Goal: Entertainment & Leisure: Consume media (video, audio)

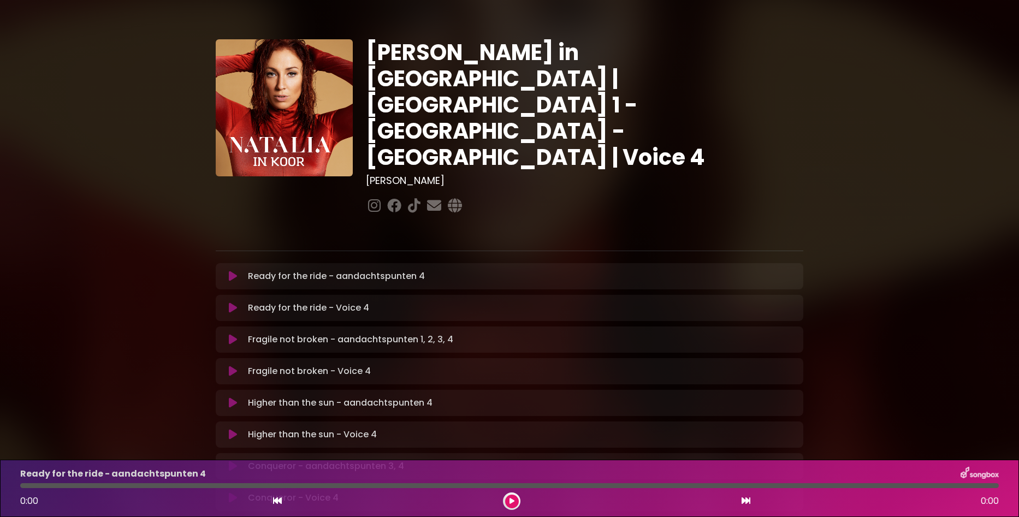
click at [232, 302] on icon at bounding box center [233, 307] width 8 height 11
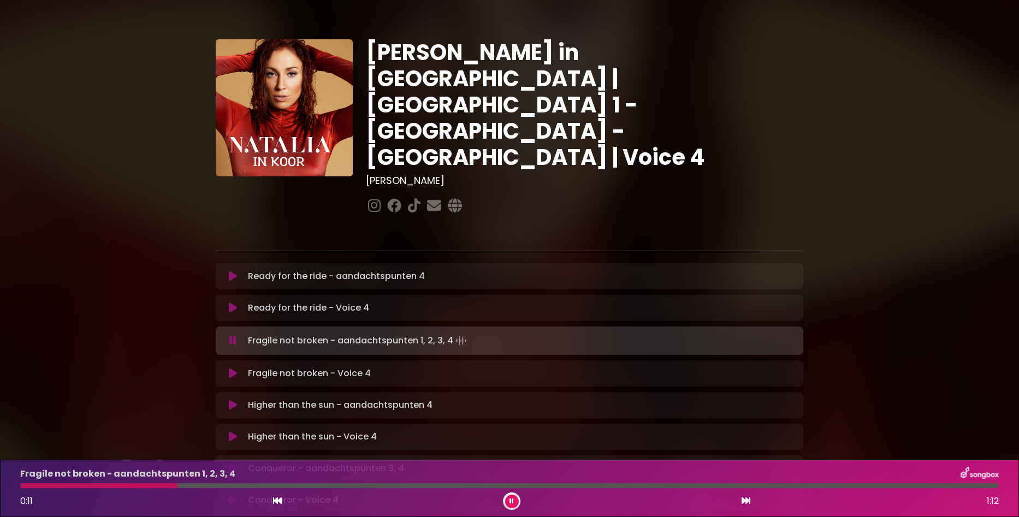
click at [231, 368] on icon at bounding box center [233, 373] width 8 height 11
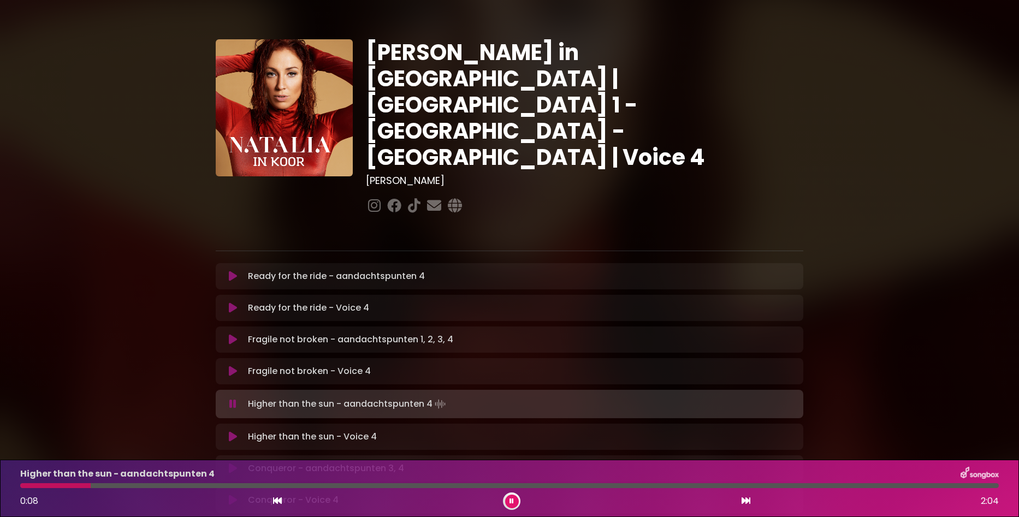
click at [232, 431] on icon at bounding box center [233, 436] width 8 height 11
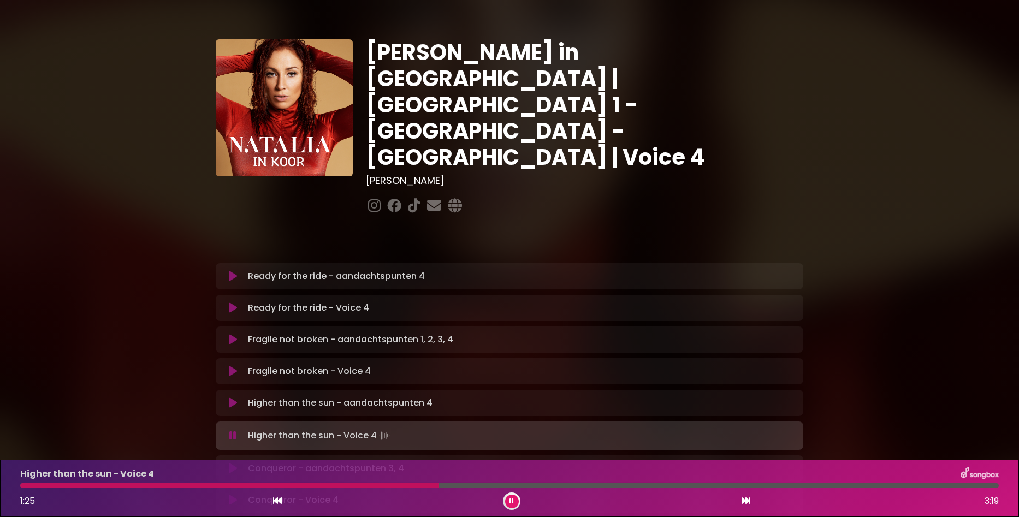
click at [511, 500] on icon at bounding box center [511, 501] width 4 height 7
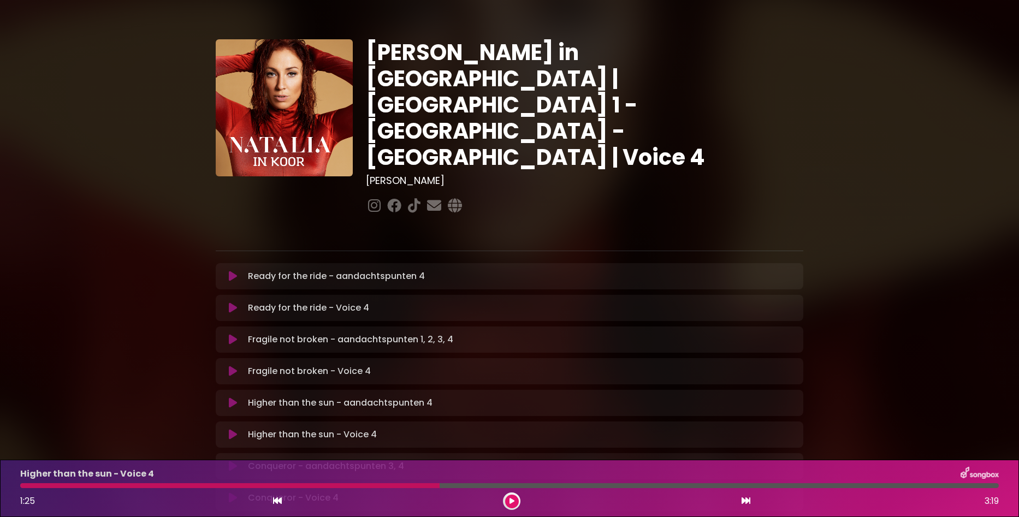
click at [510, 501] on icon at bounding box center [511, 501] width 5 height 7
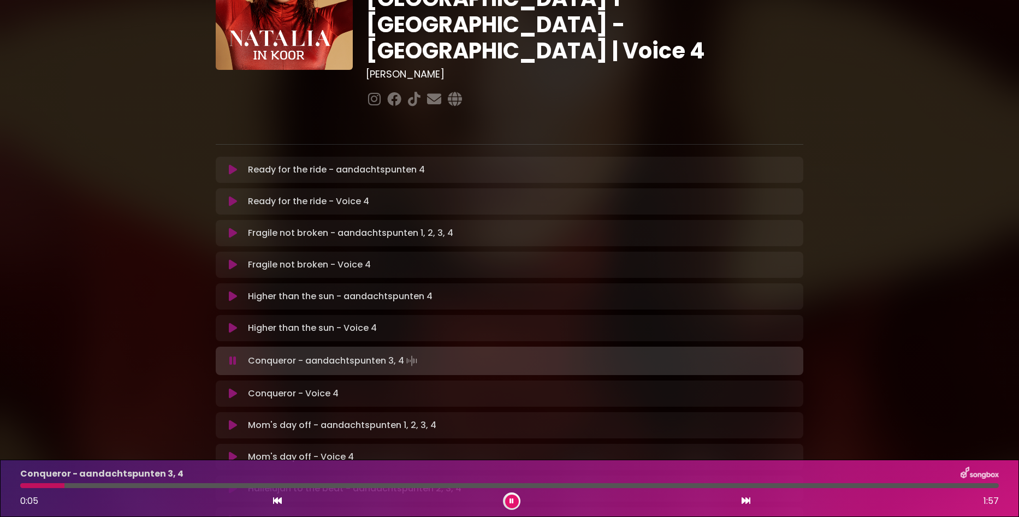
scroll to position [109, 0]
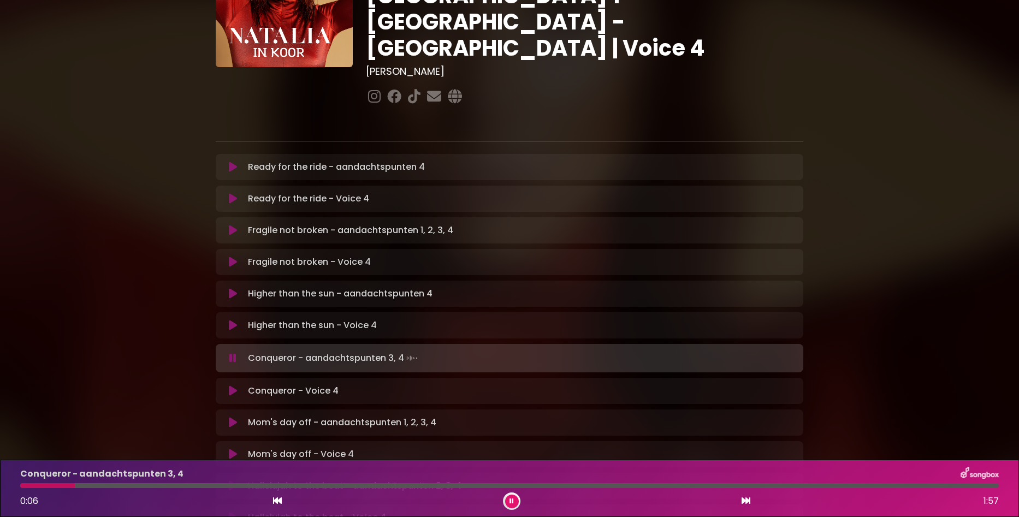
click at [233, 385] on icon at bounding box center [233, 390] width 8 height 11
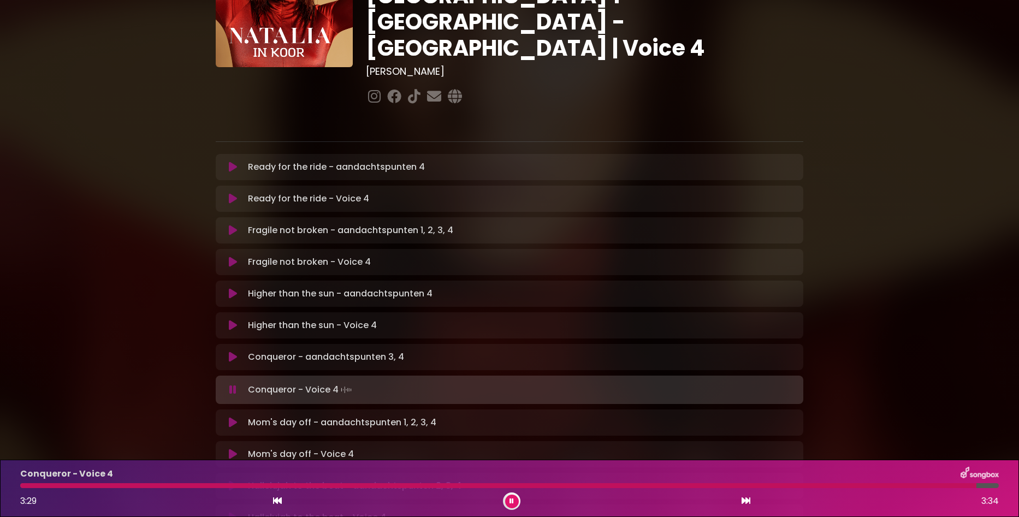
scroll to position [218, 0]
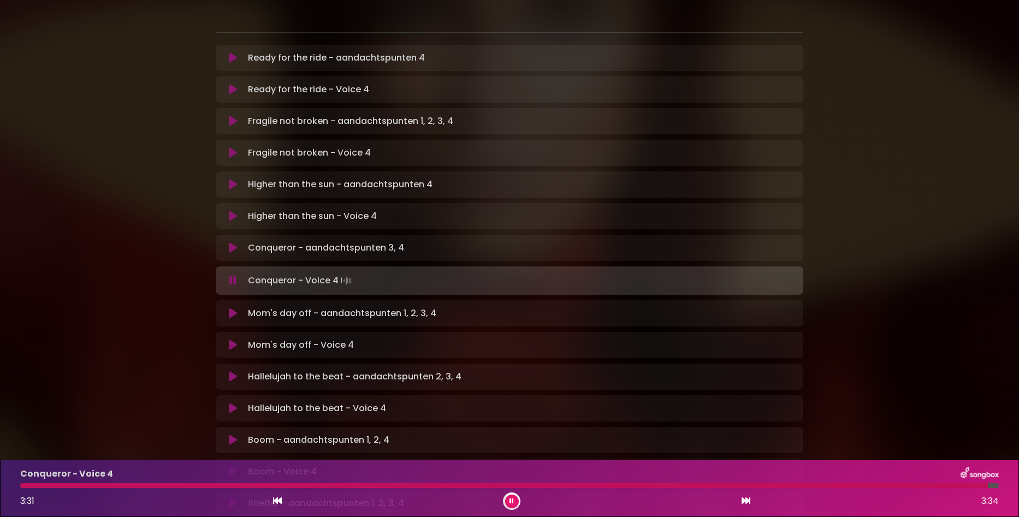
click at [229, 403] on icon at bounding box center [233, 408] width 8 height 11
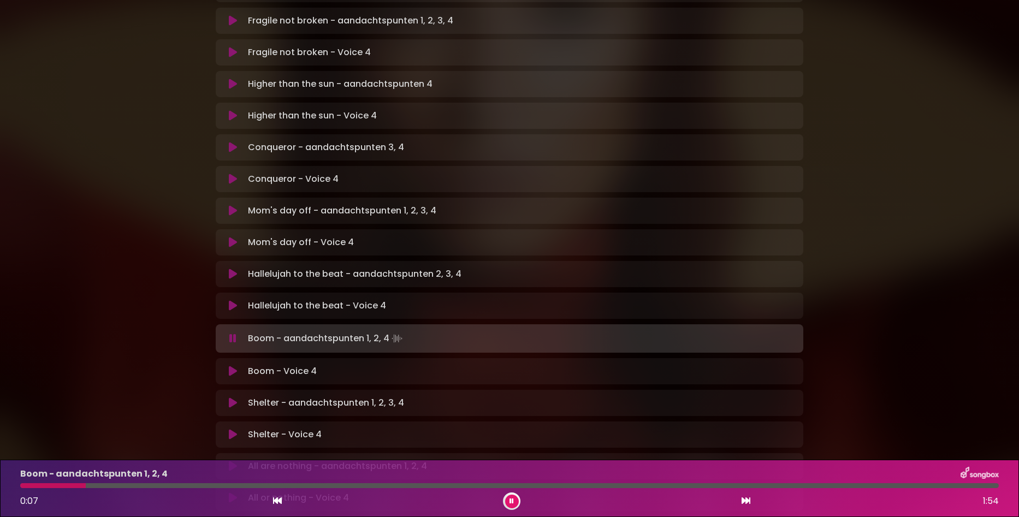
scroll to position [328, 0]
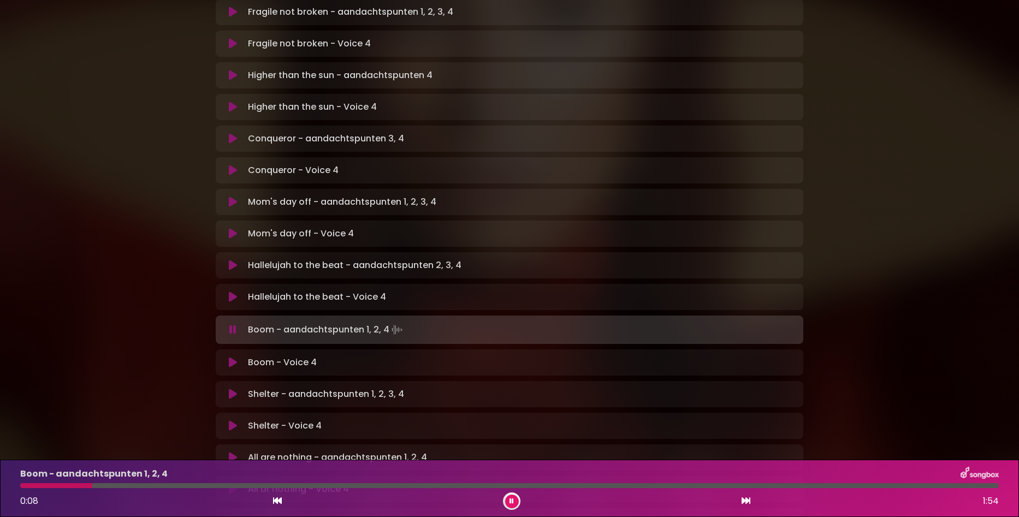
click at [229, 357] on icon at bounding box center [233, 362] width 8 height 11
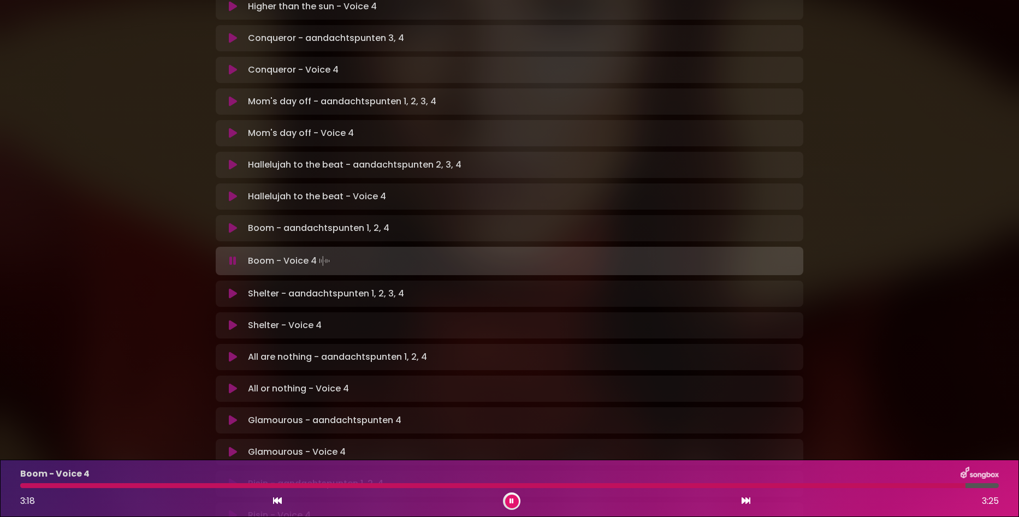
scroll to position [437, 0]
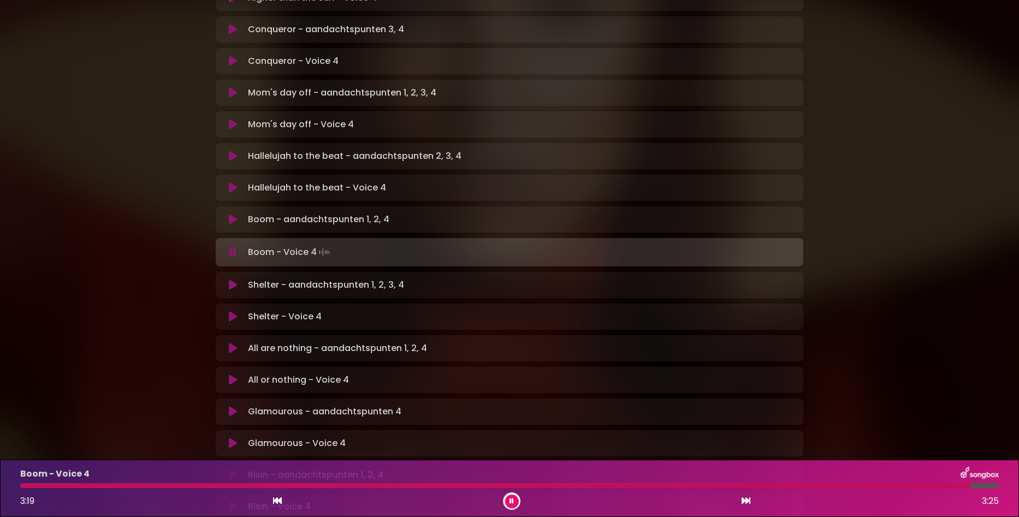
click at [229, 311] on icon at bounding box center [233, 316] width 8 height 11
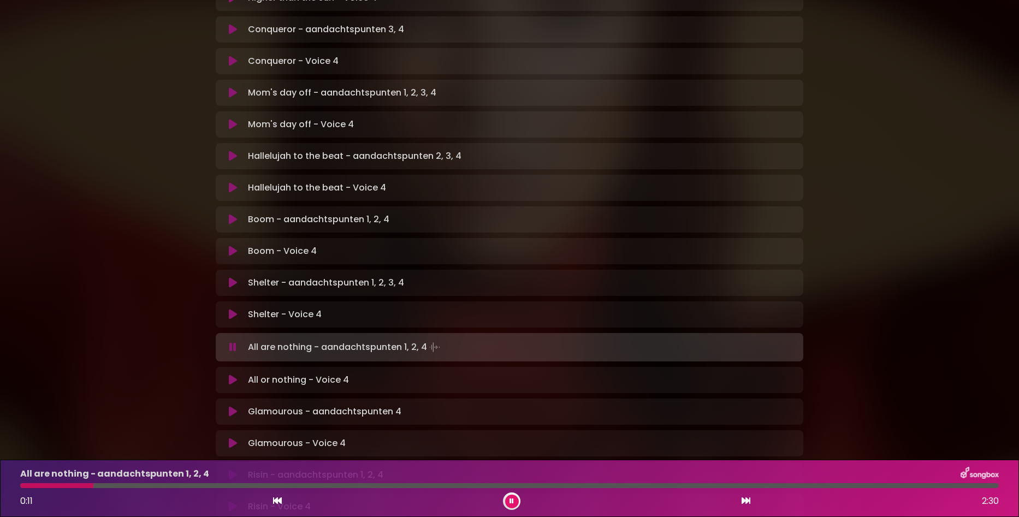
click at [229, 374] on icon at bounding box center [233, 379] width 8 height 11
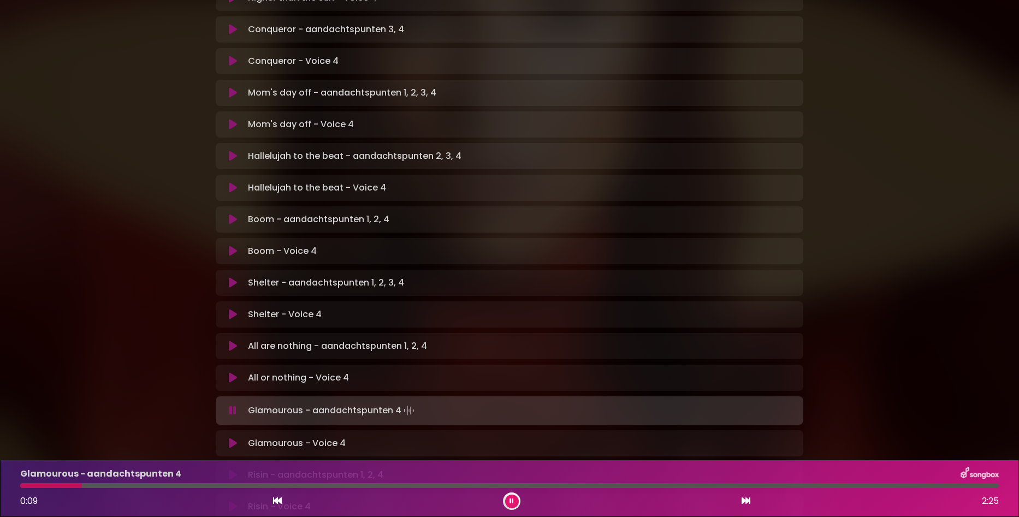
click at [234, 438] on icon at bounding box center [233, 443] width 8 height 11
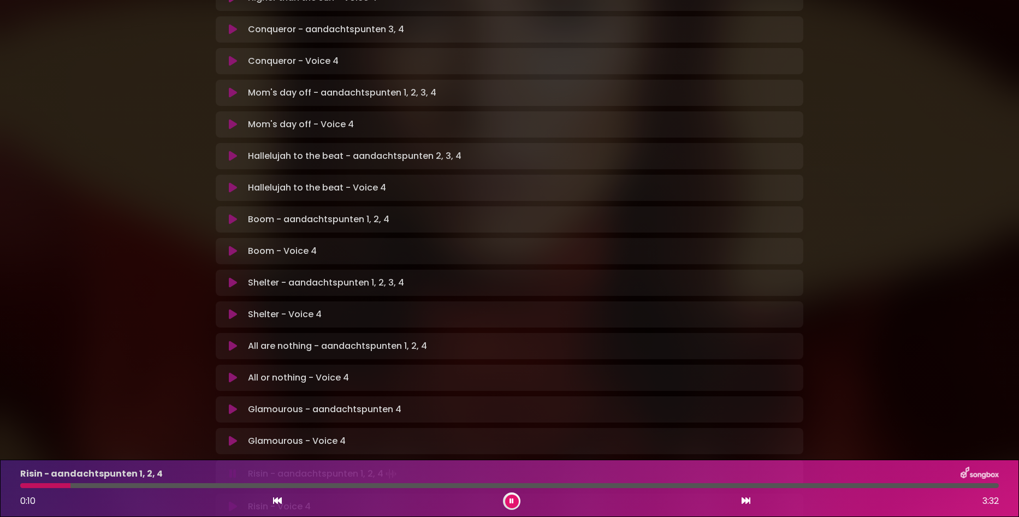
scroll to position [546, 0]
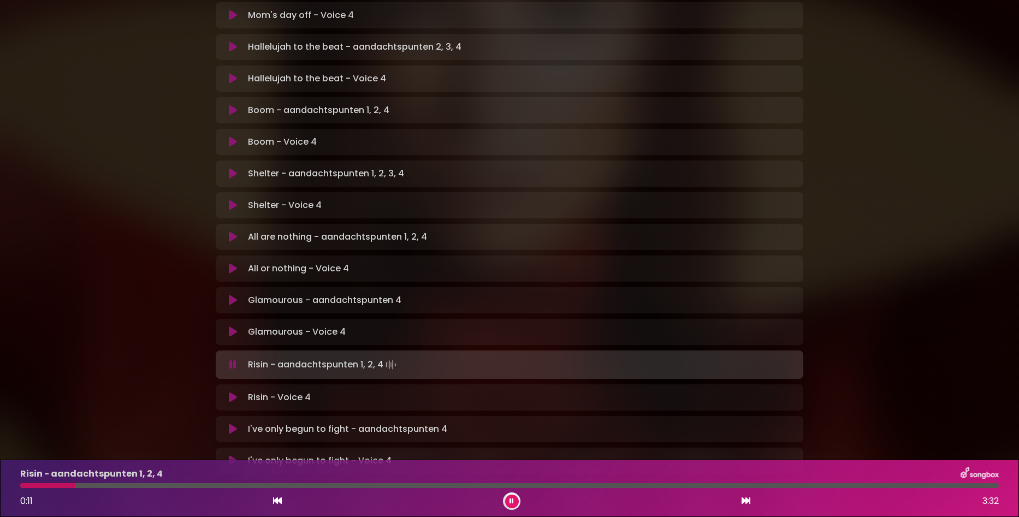
click at [230, 392] on icon at bounding box center [233, 397] width 8 height 11
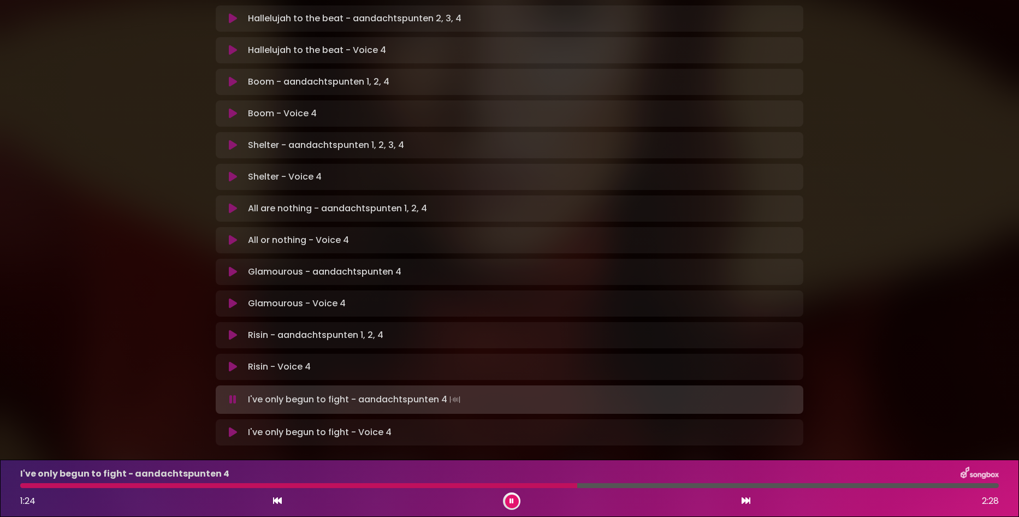
scroll to position [590, 0]
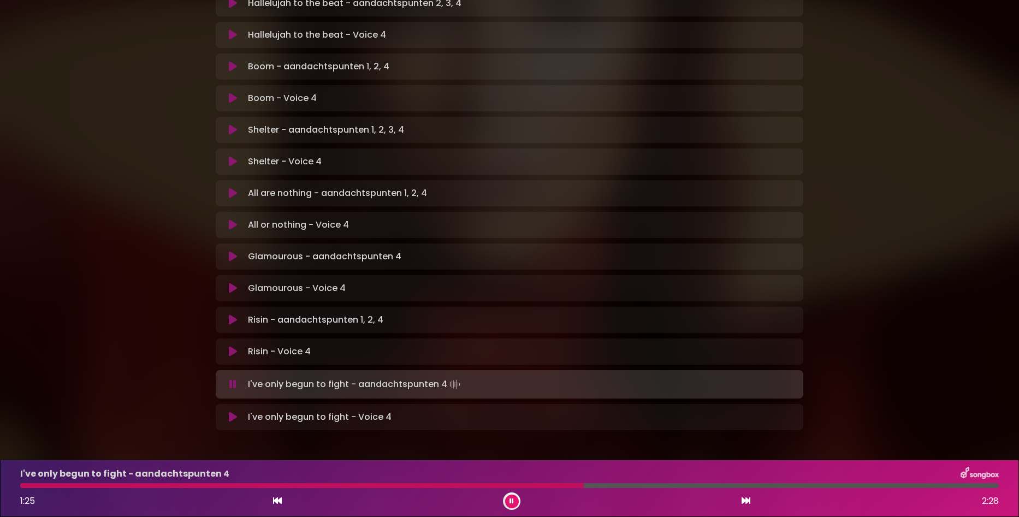
click at [235, 412] on icon at bounding box center [233, 417] width 8 height 11
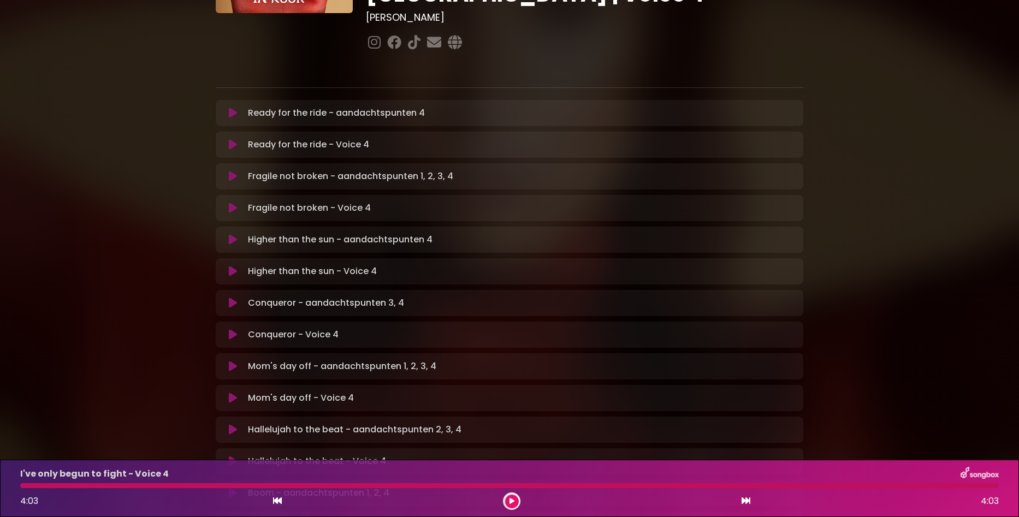
scroll to position [0, 0]
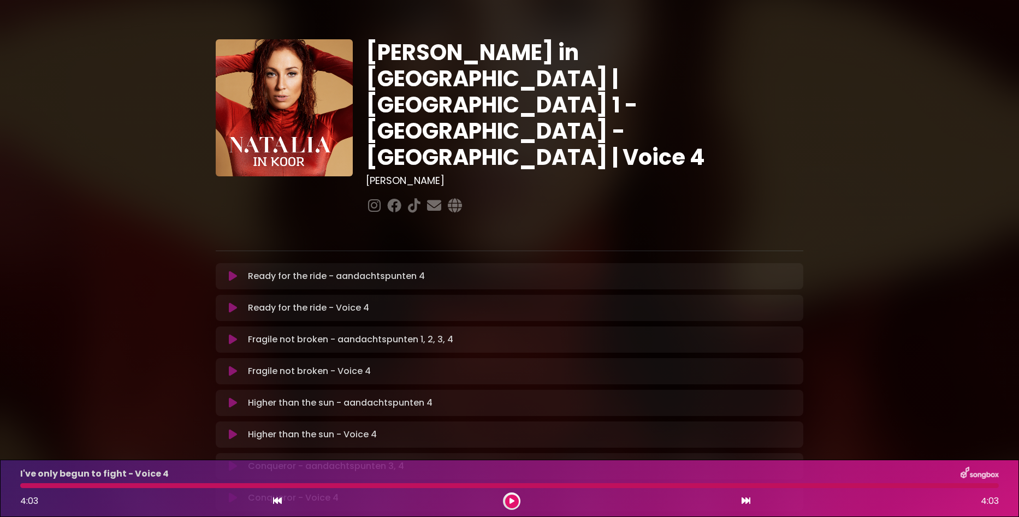
click at [233, 302] on icon at bounding box center [233, 307] width 8 height 11
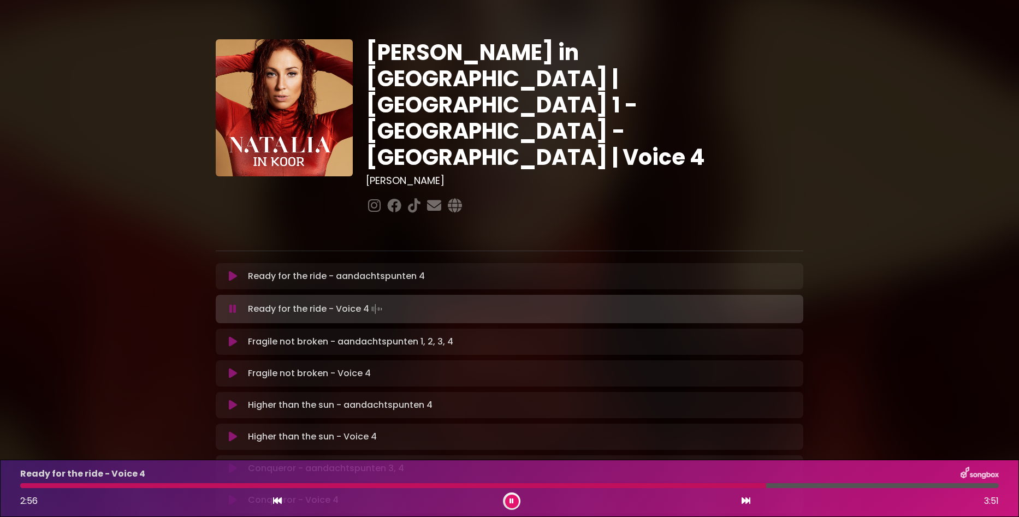
click at [512, 501] on icon at bounding box center [511, 501] width 4 height 7
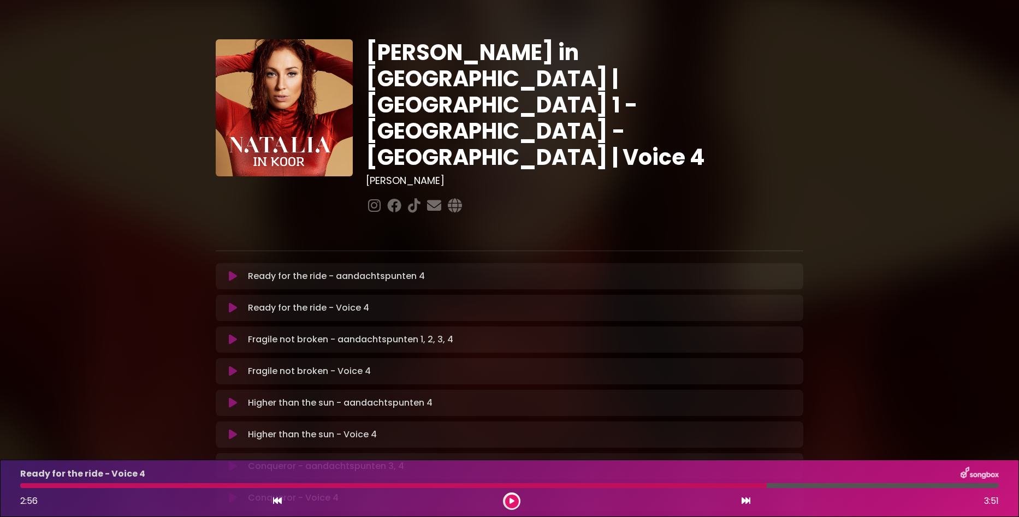
click at [508, 502] on button at bounding box center [512, 502] width 14 height 14
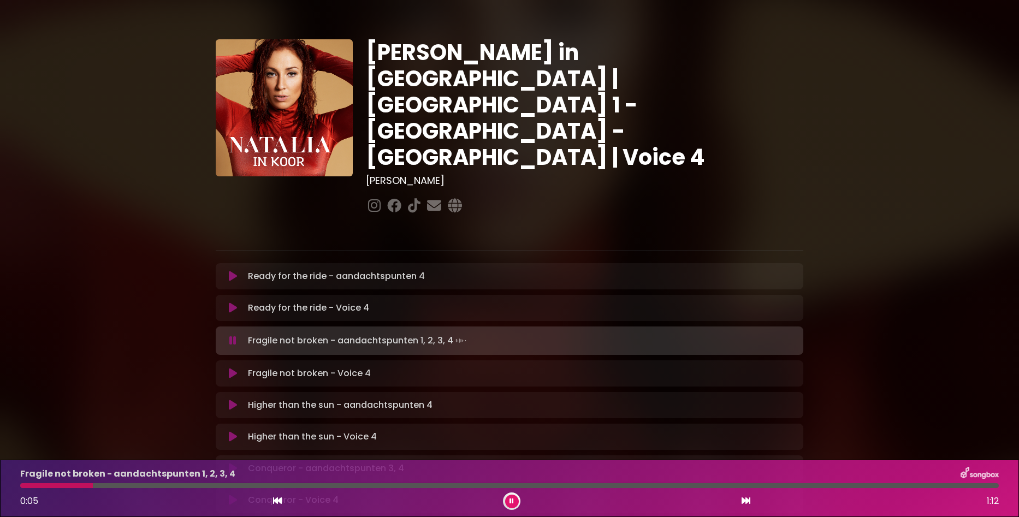
click at [229, 368] on icon at bounding box center [233, 373] width 8 height 11
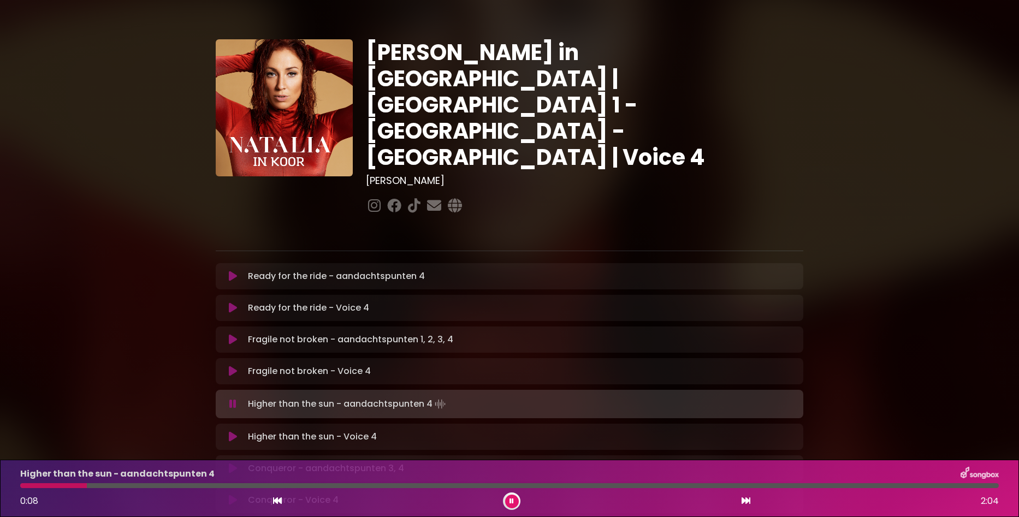
click at [234, 431] on icon at bounding box center [233, 436] width 8 height 11
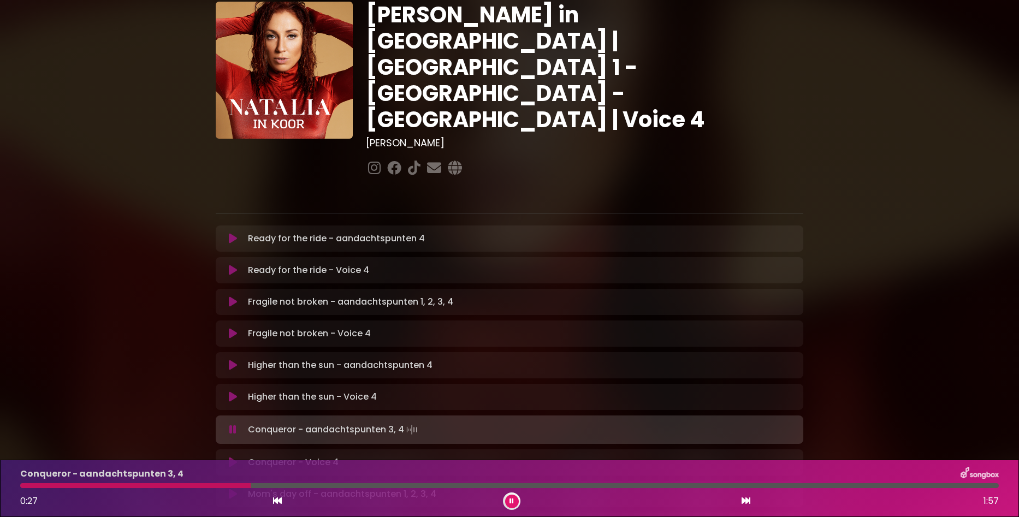
scroll to position [109, 0]
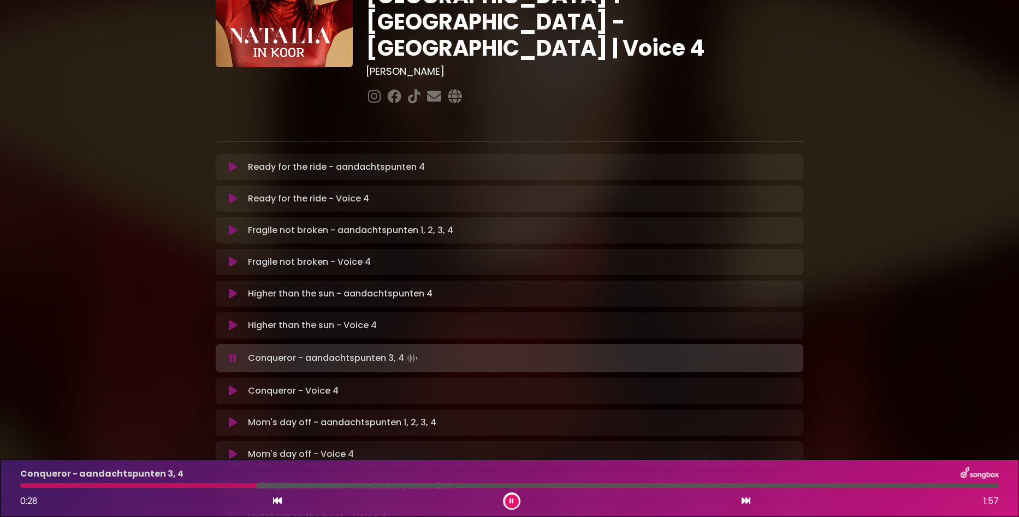
click at [232, 385] on icon at bounding box center [233, 390] width 8 height 11
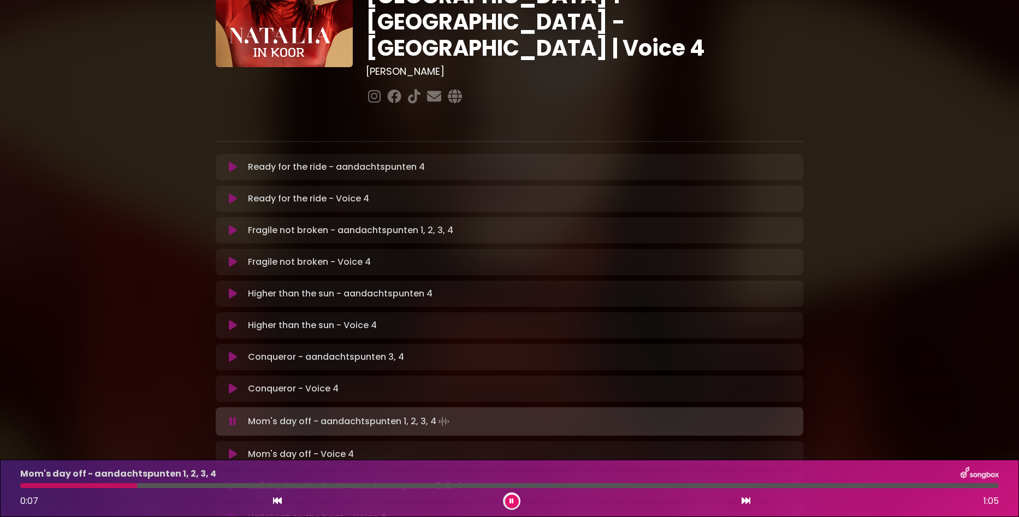
click at [231, 449] on icon at bounding box center [233, 454] width 8 height 11
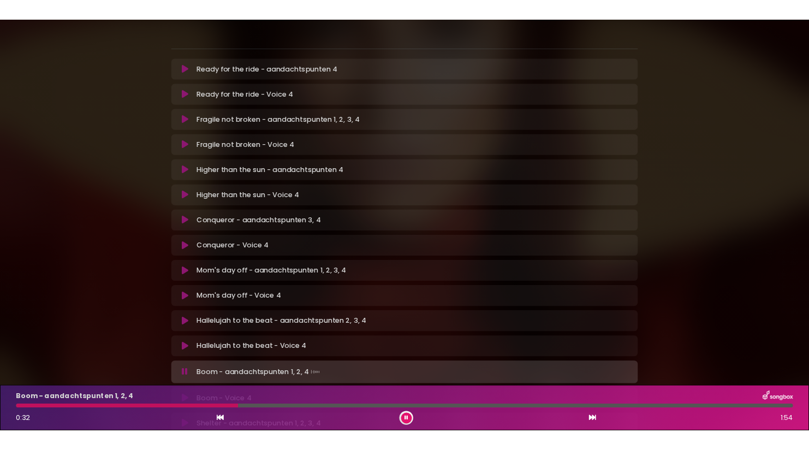
scroll to position [218, 0]
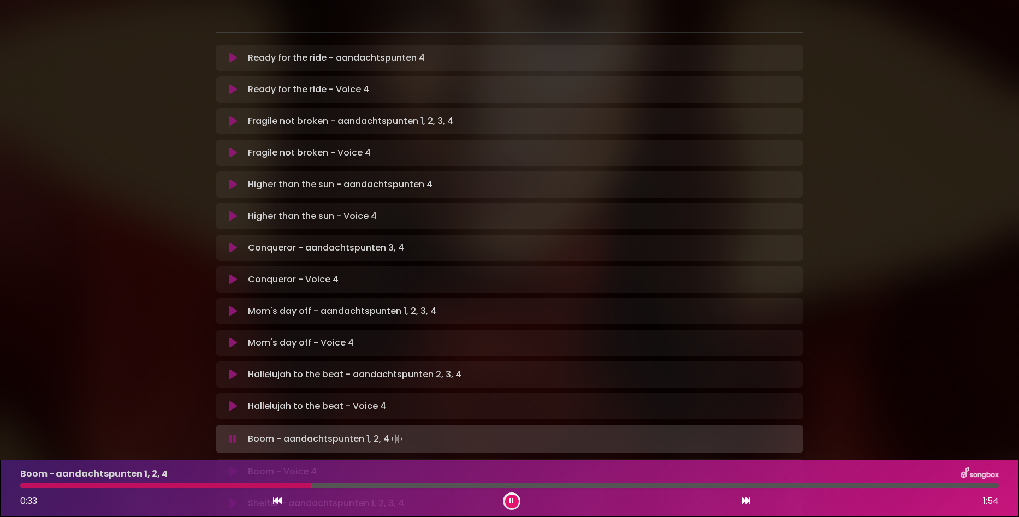
click at [233, 466] on icon at bounding box center [233, 471] width 8 height 11
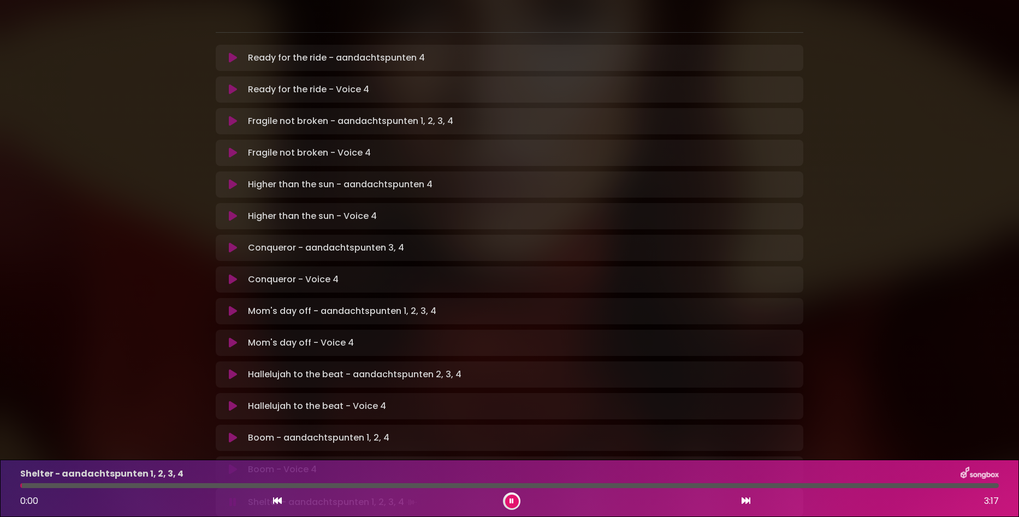
click at [514, 502] on button at bounding box center [512, 502] width 14 height 14
